Goal: Find specific page/section: Find specific page/section

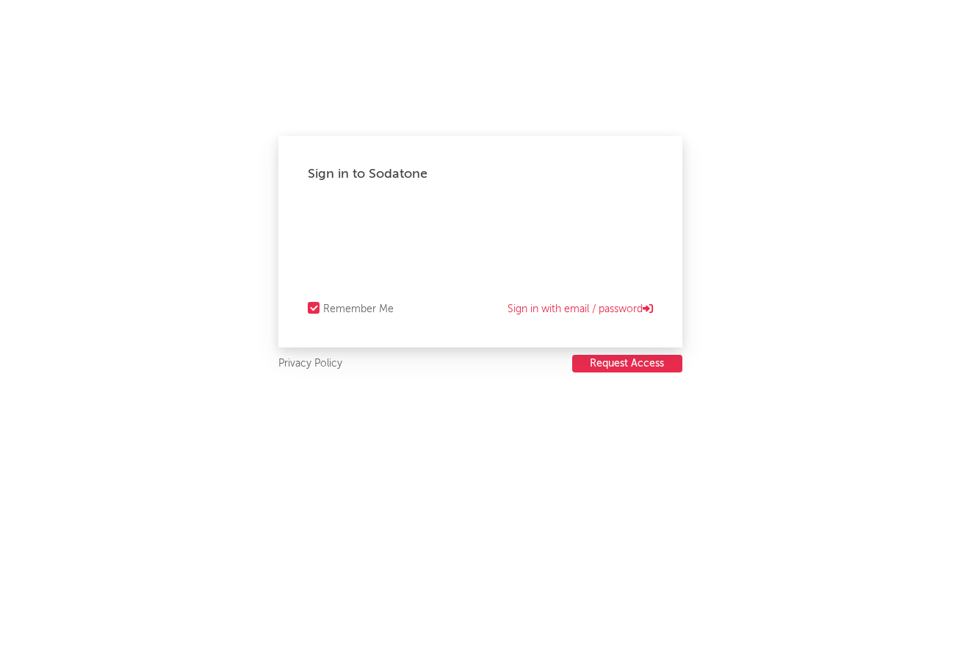
select select "recorded_music"
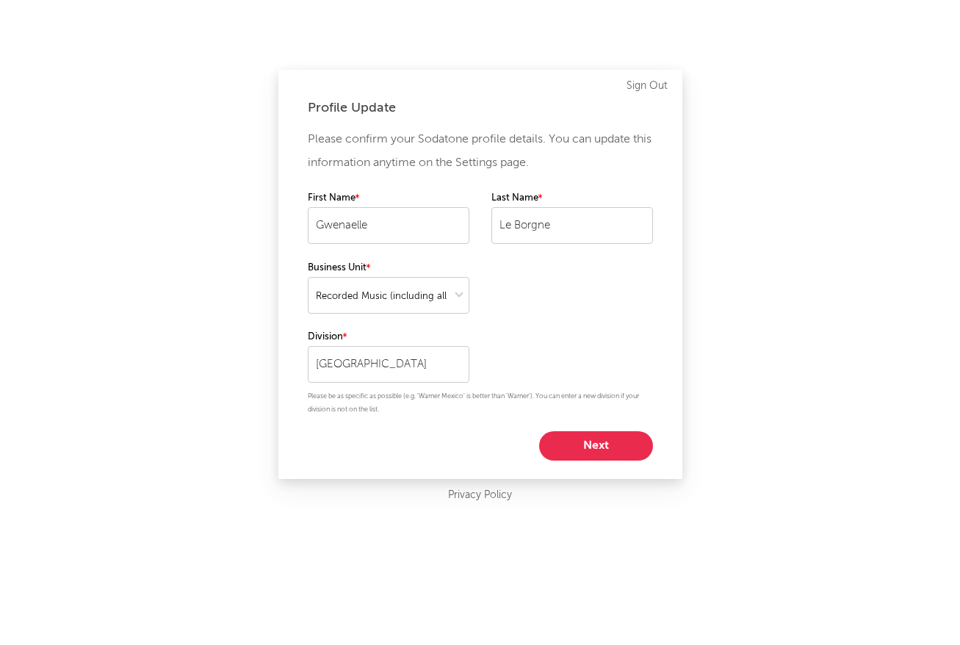
click at [598, 448] on button "Next" at bounding box center [596, 445] width 114 height 29
select select "other"
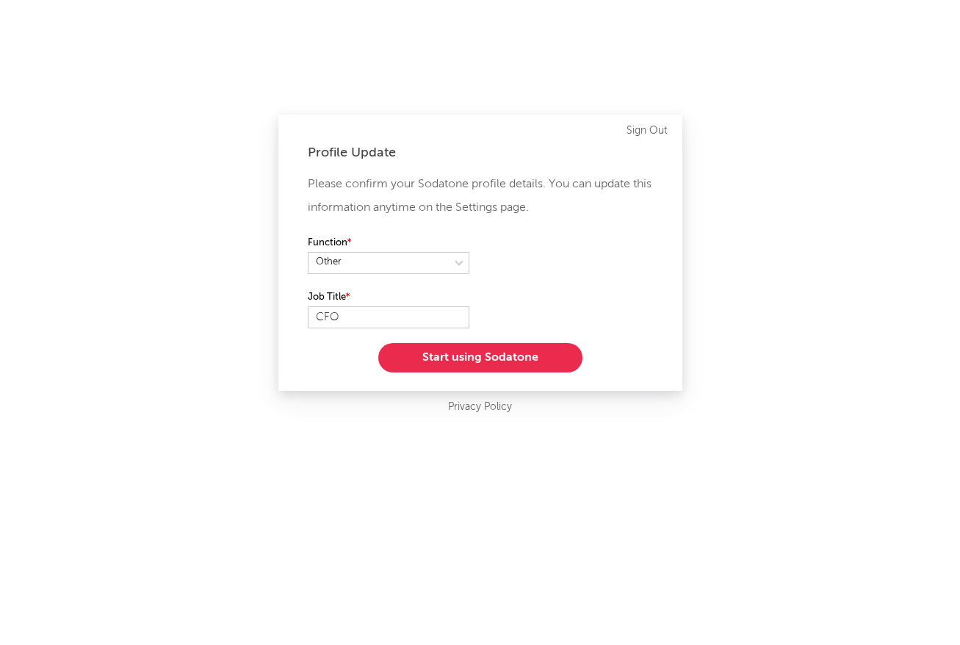
click at [500, 360] on button "Start using Sodatone" at bounding box center [480, 357] width 204 height 29
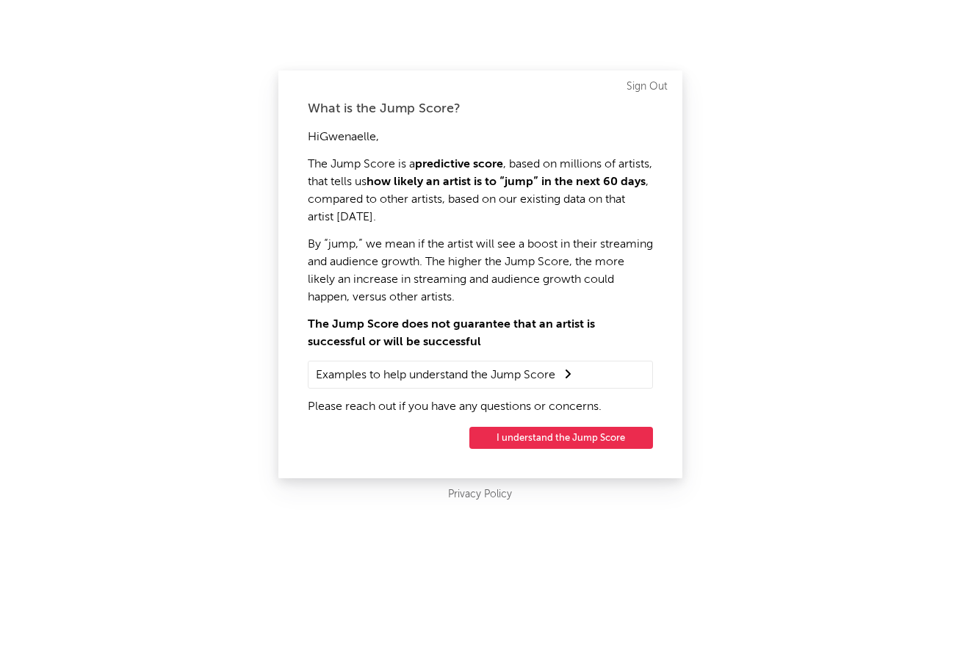
click at [564, 438] on button "I understand the Jump Score" at bounding box center [562, 438] width 184 height 22
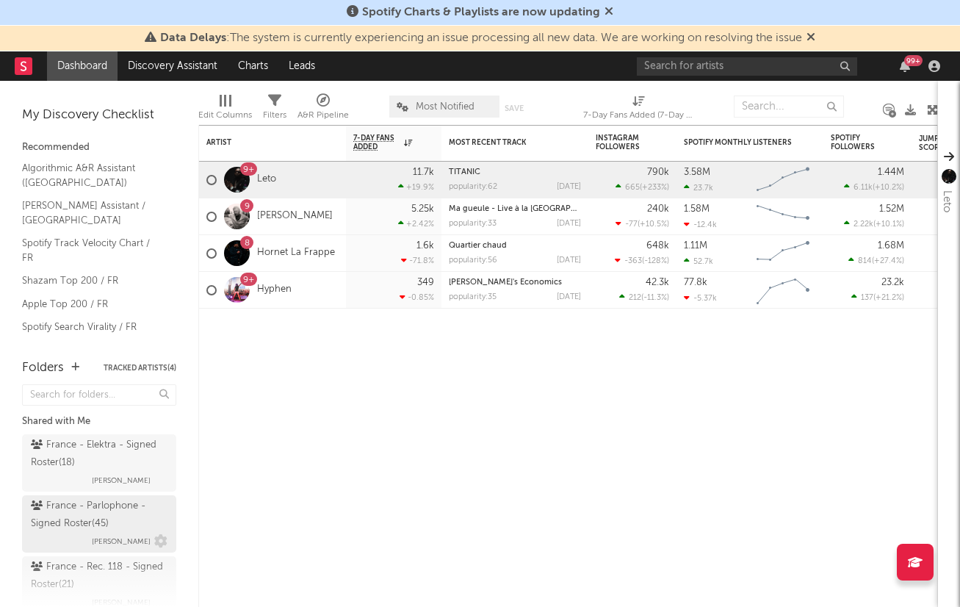
click at [87, 510] on div "France - Parlophone - Signed Roster ( 45 )" at bounding box center [97, 515] width 133 height 35
